Goal: Obtain resource: Download file/media

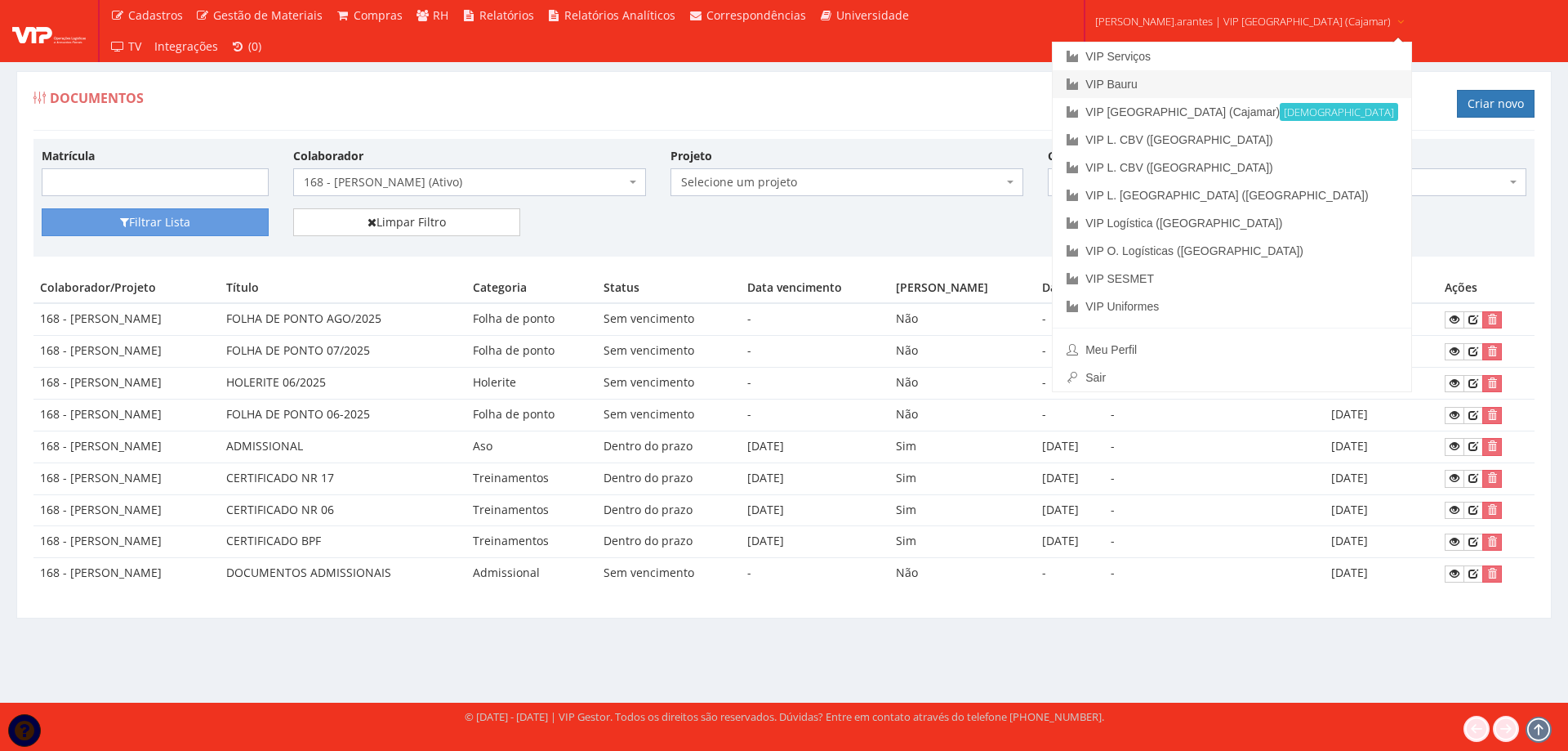
click at [1160, 80] on link "VIP Bauru" at bounding box center [1231, 84] width 359 height 28
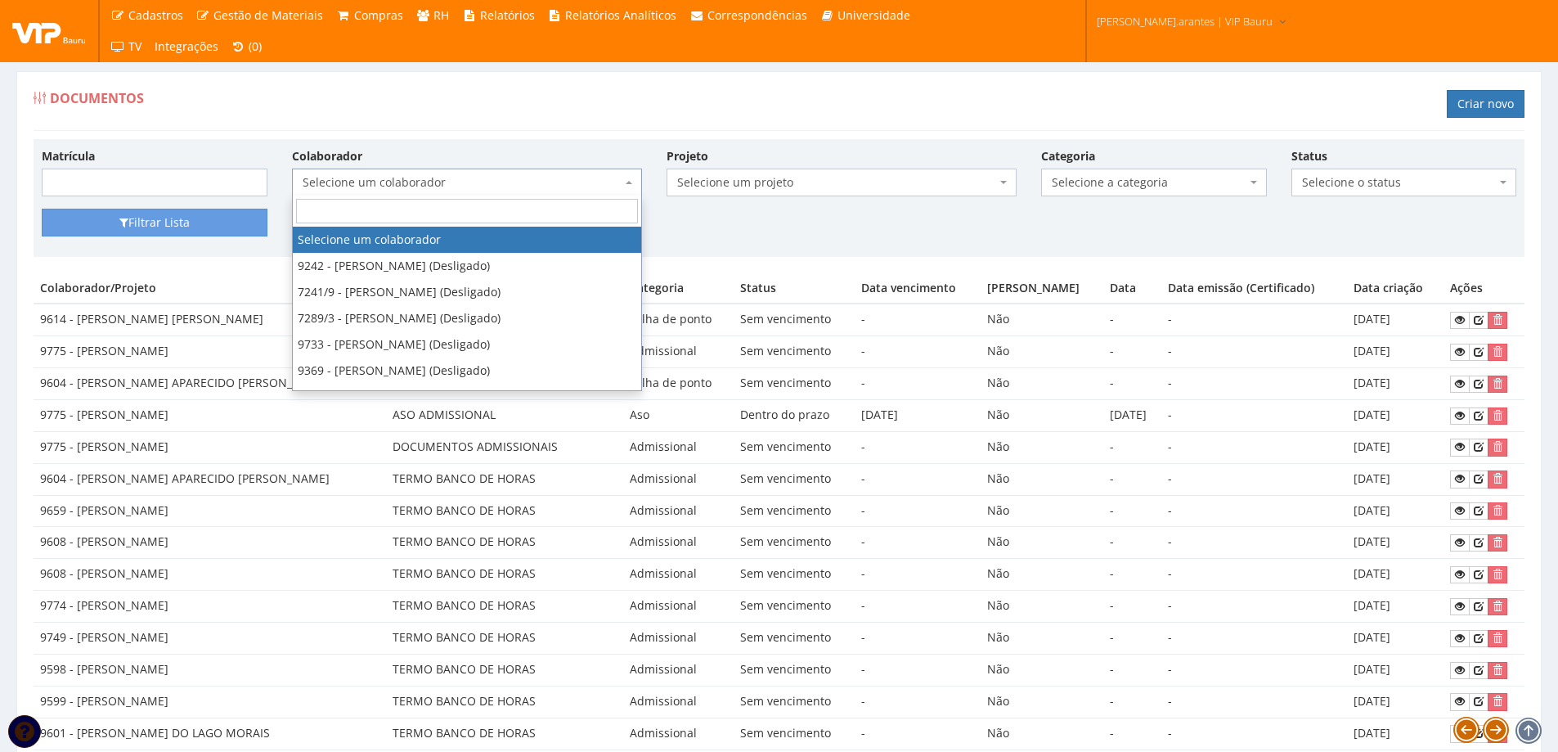
click at [331, 180] on span "Selecione um colaborador" at bounding box center [462, 182] width 319 height 16
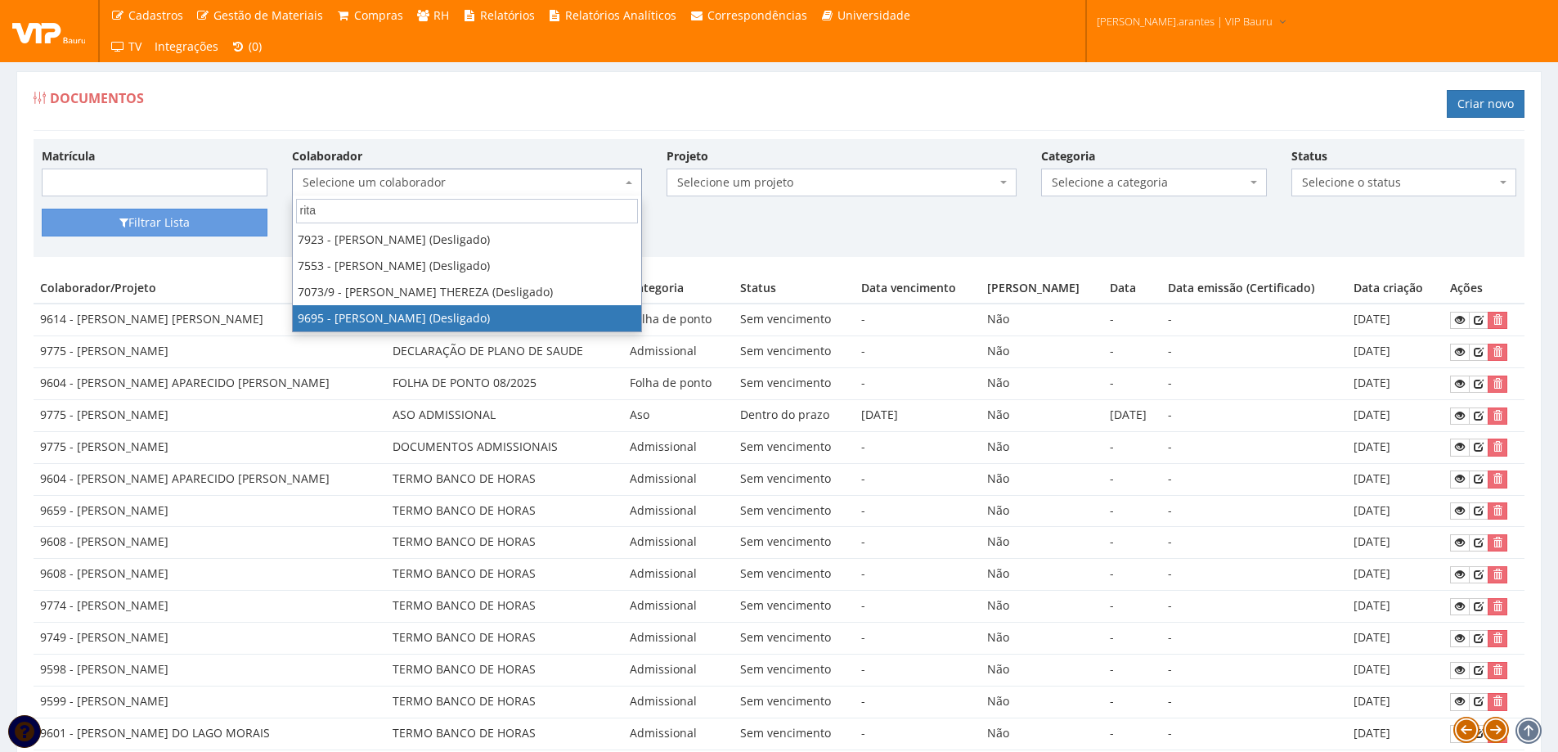
type input "rita"
select select "3949"
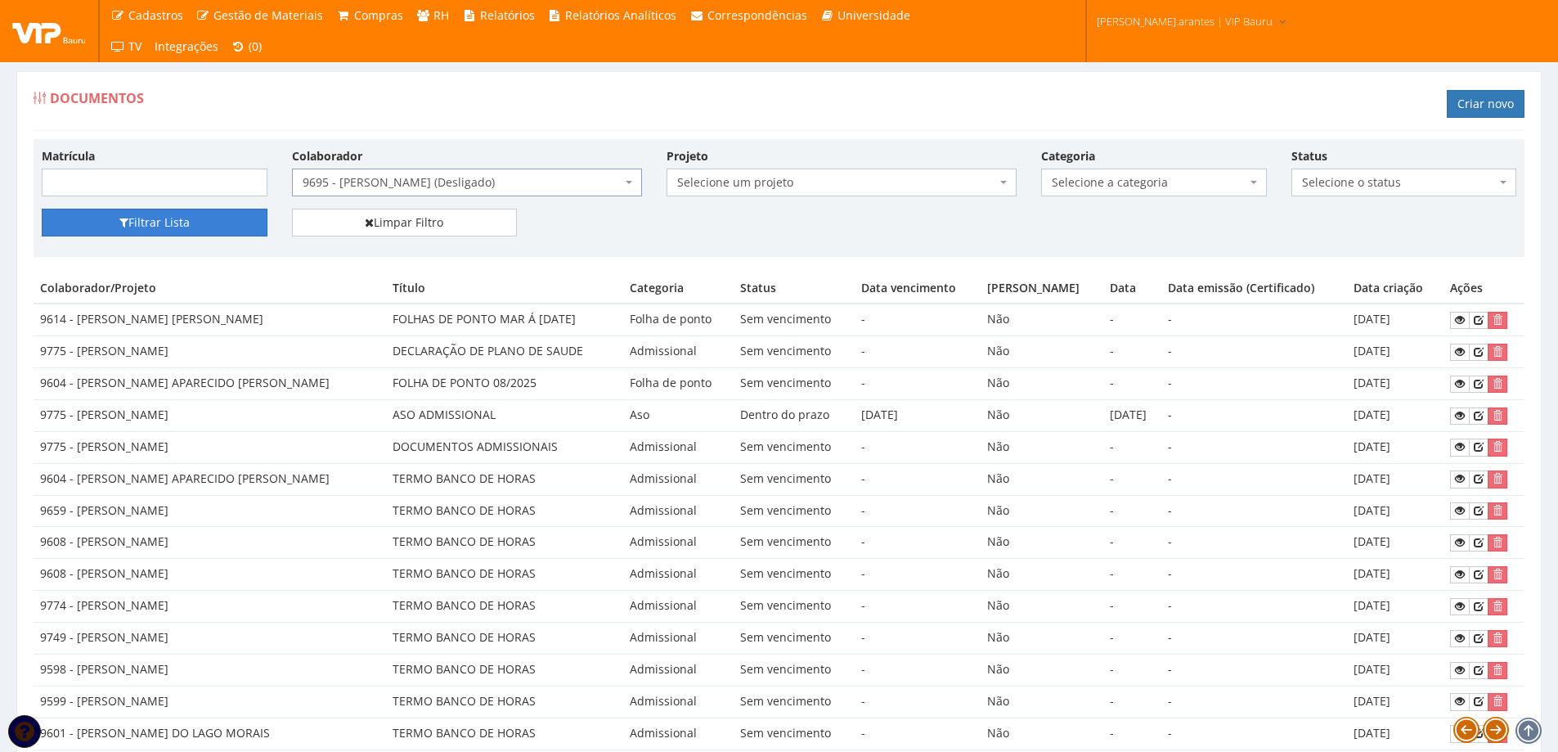
click at [160, 225] on button "Filtrar Lista" at bounding box center [155, 223] width 226 height 28
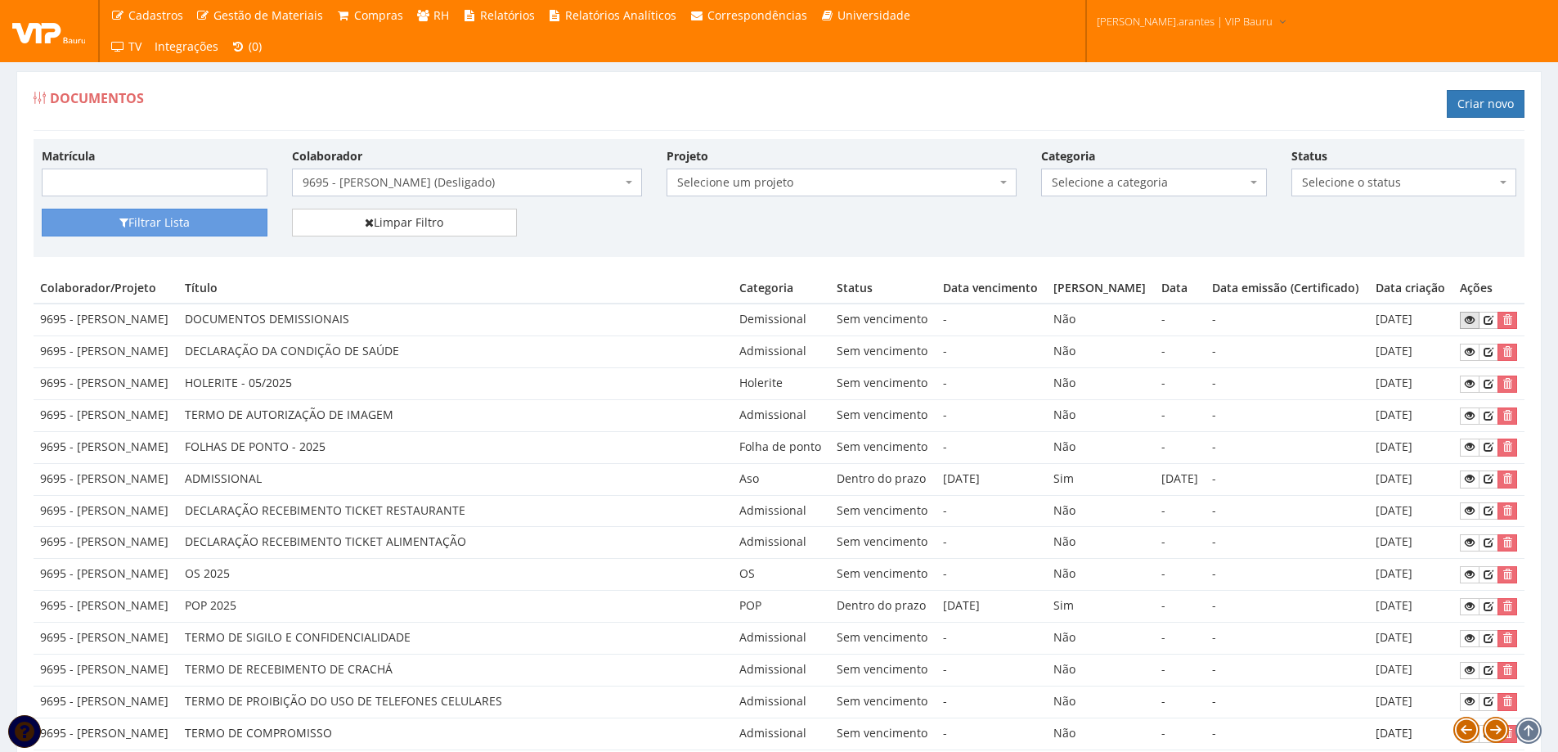
click at [1471, 326] on icon at bounding box center [1470, 319] width 10 height 11
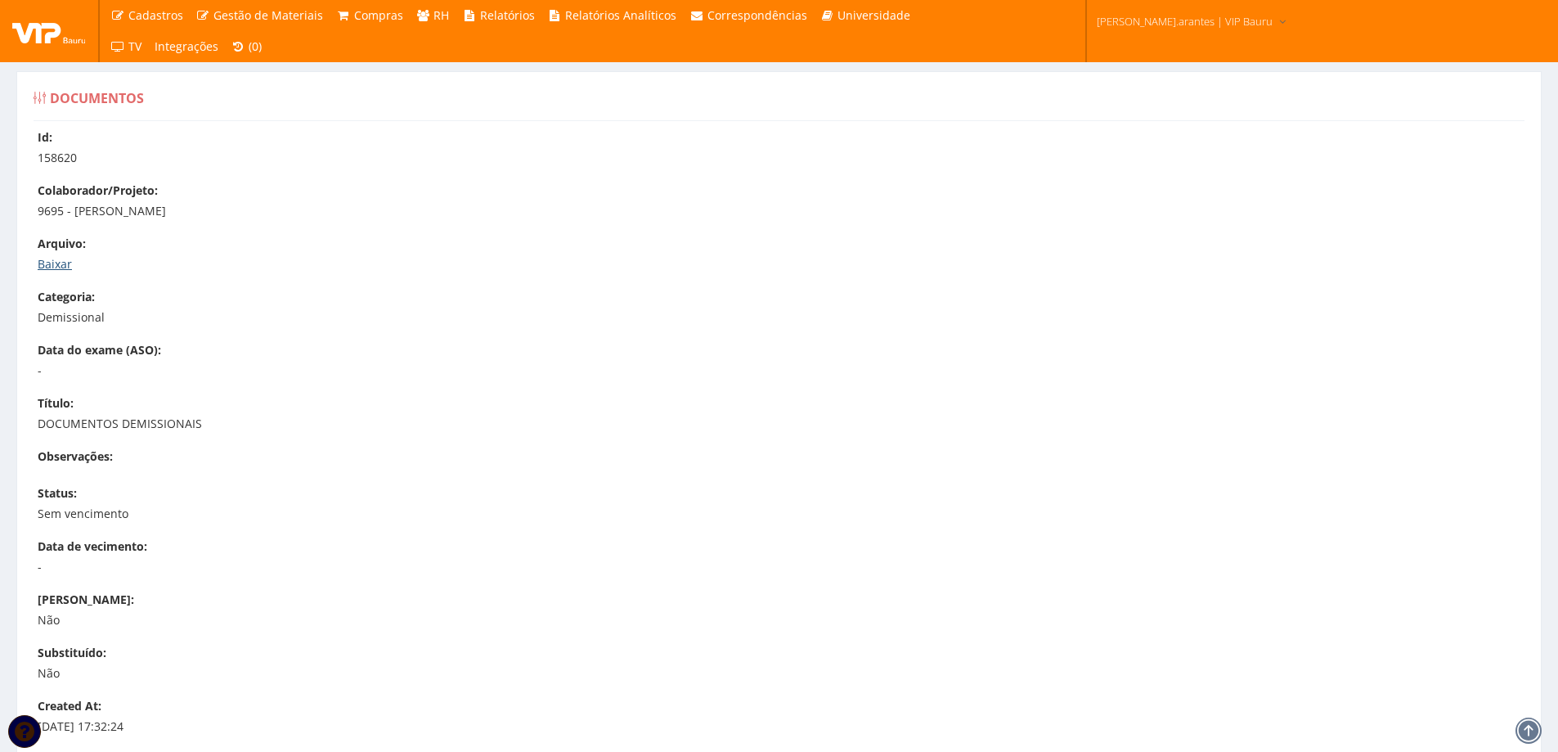
click at [65, 261] on link "Baixar" at bounding box center [55, 264] width 34 height 16
